Goal: Task Accomplishment & Management: Use online tool/utility

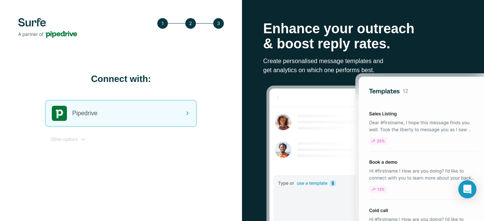
drag, startPoint x: 115, startPoint y: 113, endPoint x: 119, endPoint y: 118, distance: 6.7
click at [115, 113] on div "Pipedrive" at bounding box center [121, 113] width 150 height 26
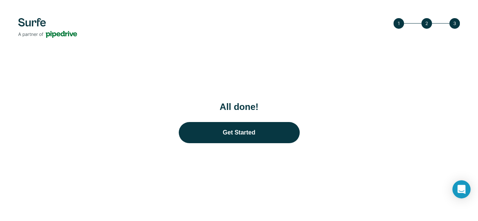
scroll to position [31, 0]
